Goal: Navigation & Orientation: Find specific page/section

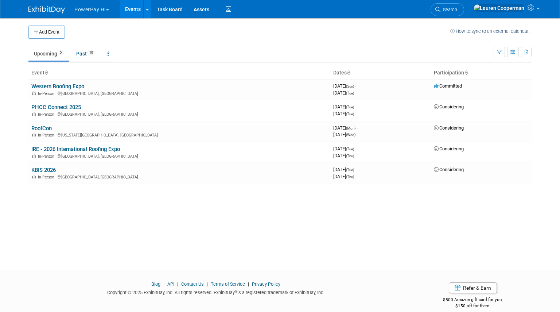
click at [106, 9] on button "PowerPay HI" at bounding box center [96, 8] width 44 height 16
click at [106, 38] on link "PowerPay HC" at bounding box center [100, 33] width 52 height 10
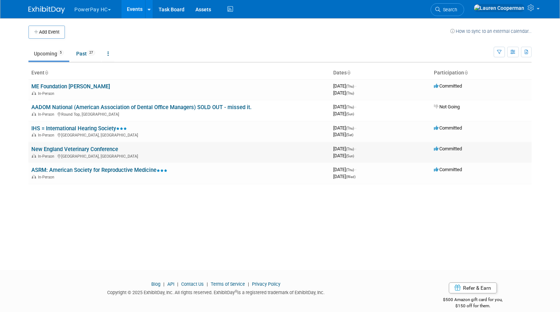
click at [93, 148] on link "New England Veterinary Conference" at bounding box center [74, 149] width 87 height 7
click at [98, 170] on link "ASRM: American Society for Reproductive Medicine" at bounding box center [99, 170] width 136 height 7
click at [92, 127] on link "IHS = International Hearing Society" at bounding box center [78, 128] width 95 height 7
click at [148, 13] on link at bounding box center [149, 9] width 8 height 18
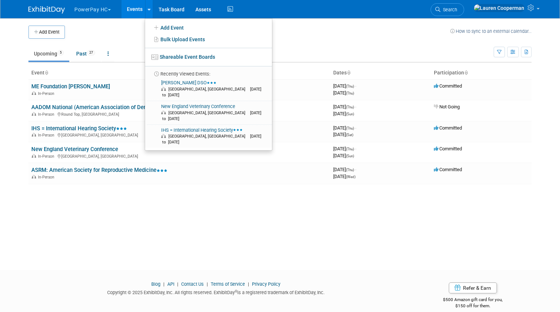
click at [134, 12] on link "Events" at bounding box center [134, 9] width 27 height 18
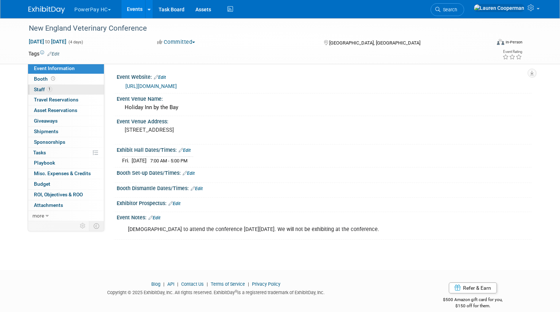
click at [79, 86] on link "1 Staff 1" at bounding box center [66, 90] width 76 height 10
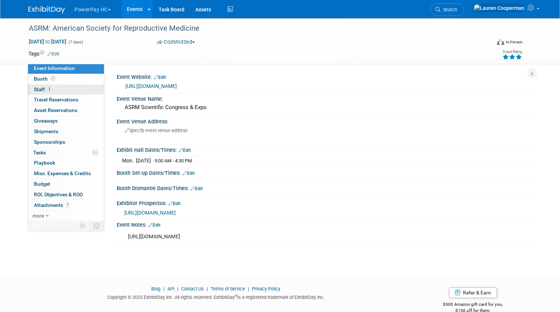
click at [74, 94] on link "1 Staff 1" at bounding box center [66, 90] width 76 height 10
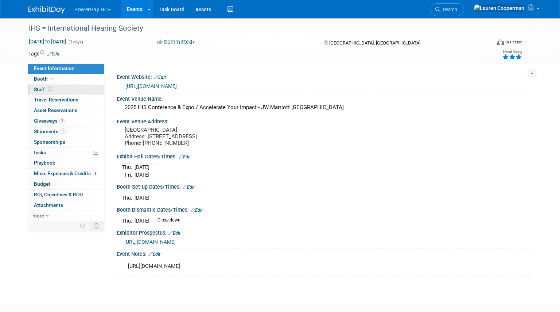
click at [82, 93] on link "3 Staff 3" at bounding box center [66, 90] width 76 height 10
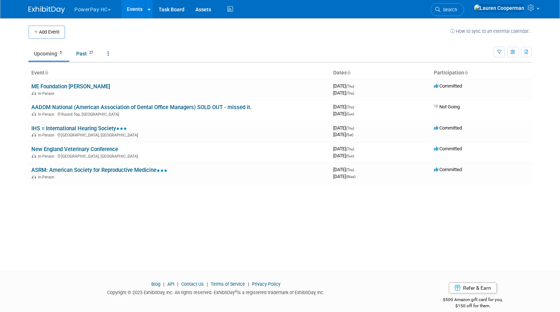
click at [97, 8] on button "PowerPay HC" at bounding box center [97, 8] width 46 height 16
click at [99, 44] on link "PowerPay HI" at bounding box center [100, 44] width 52 height 10
